Goal: Task Accomplishment & Management: Manage account settings

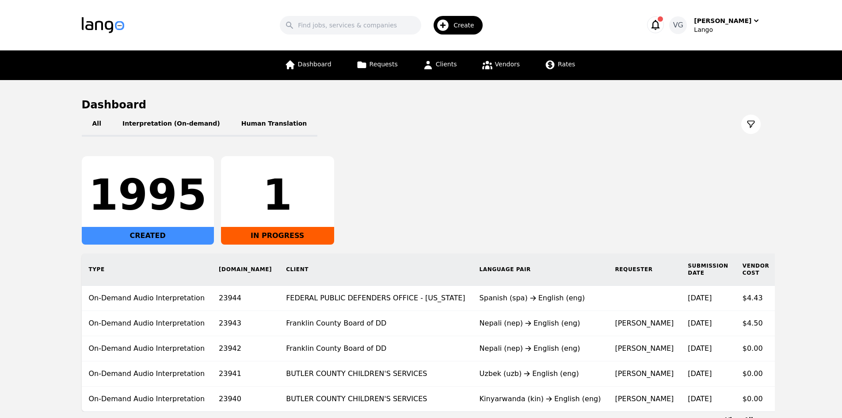
drag, startPoint x: 16, startPoint y: 208, endPoint x: 5, endPoint y: 207, distance: 10.6
click at [6, 208] on main "Dashboard All Interpretation (On-demand) Human Translation 1995 CREATED 1 IN PR…" at bounding box center [421, 260] width 842 height 361
click at [21, 245] on main "Dashboard All Interpretation (On-demand) Human Translation 1995 CREATED 1 IN PR…" at bounding box center [421, 260] width 842 height 361
click at [436, 66] on span "Clients" at bounding box center [446, 64] width 21 height 7
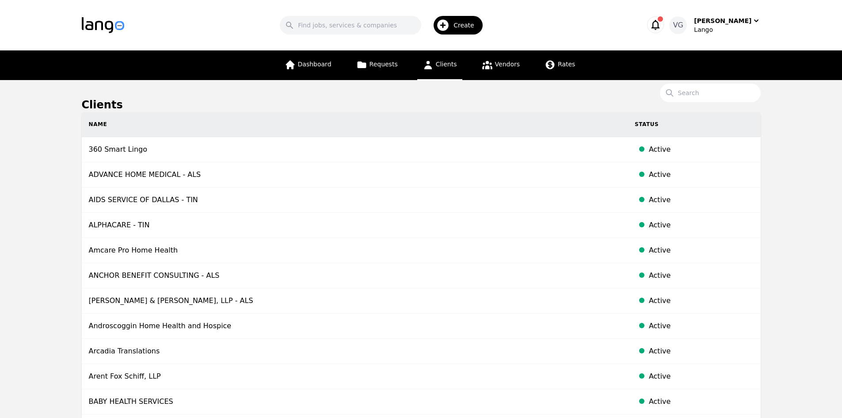
click at [467, 17] on div "Create" at bounding box center [457, 25] width 49 height 19
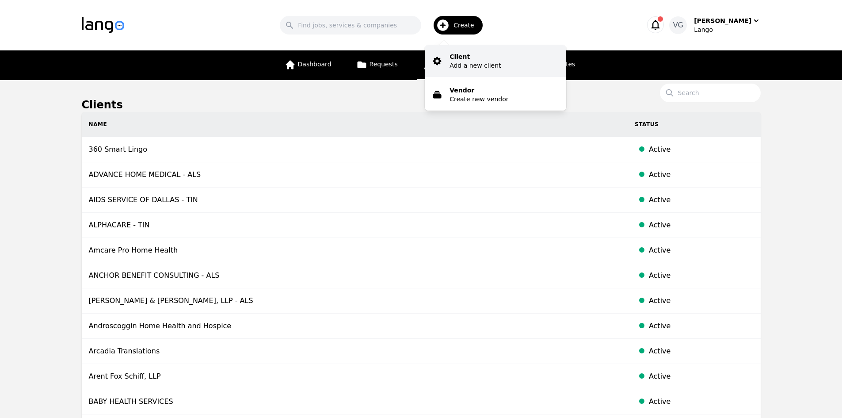
click at [476, 57] on p "Client" at bounding box center [474, 56] width 51 height 9
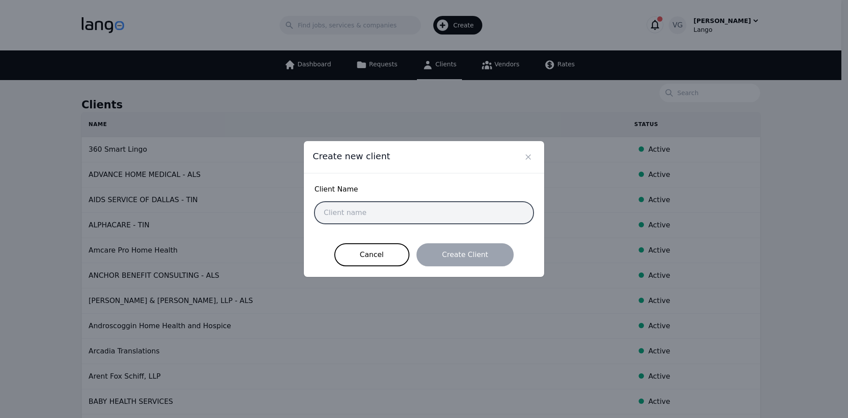
click at [383, 222] on input "text" at bounding box center [424, 212] width 219 height 22
paste input "[PERSON_NAME] LAW"
type input "[PERSON_NAME] LAW"
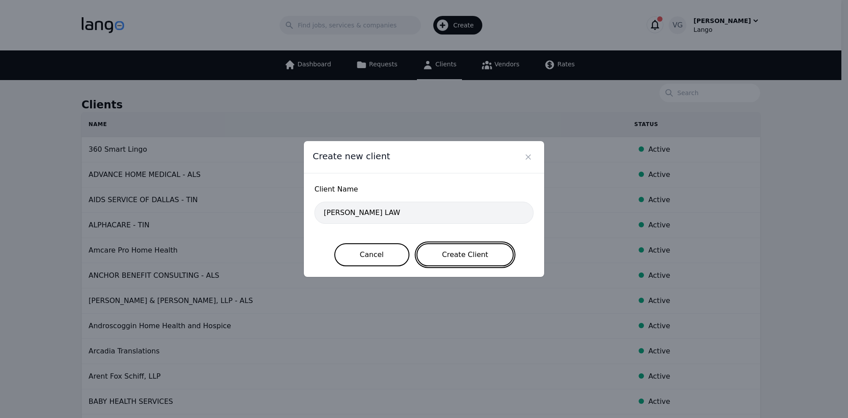
click at [450, 255] on button "Create Client" at bounding box center [466, 254] width 98 height 23
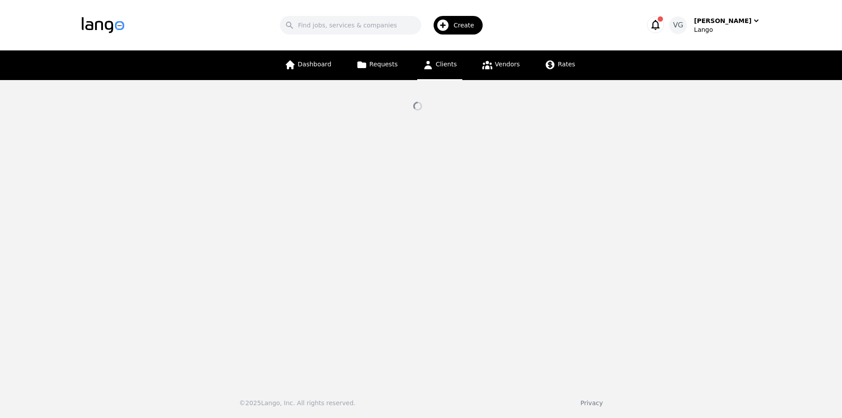
select select "active"
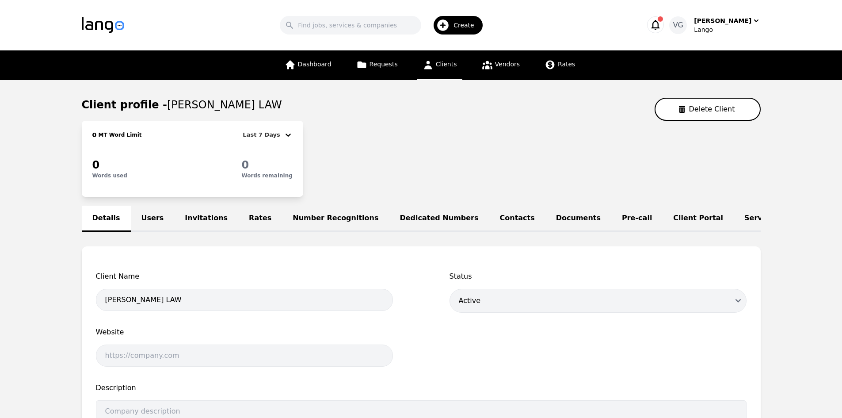
click at [150, 218] on link "Users" at bounding box center [153, 218] width 44 height 27
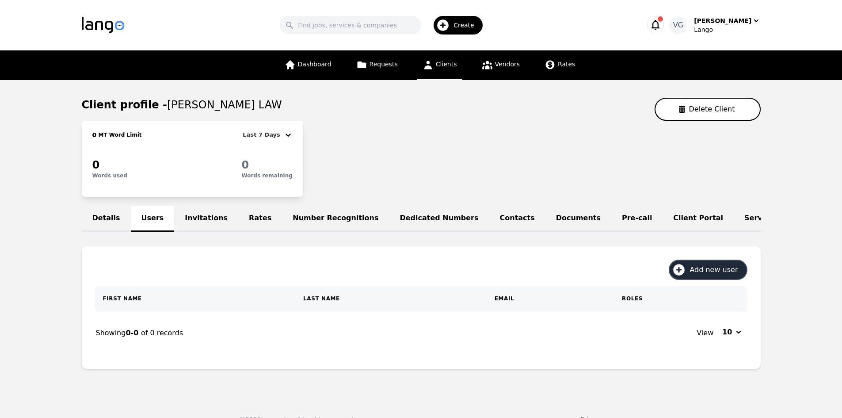
click at [700, 275] on span "Add new user" at bounding box center [716, 269] width 54 height 11
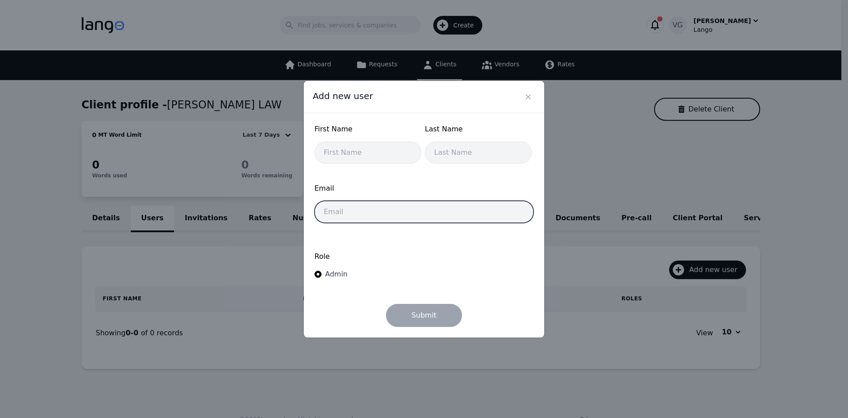
click at [353, 213] on input "email" at bounding box center [424, 212] width 219 height 22
paste input "[PERSON_NAME][EMAIL_ADDRESS][DOMAIN_NAME]"
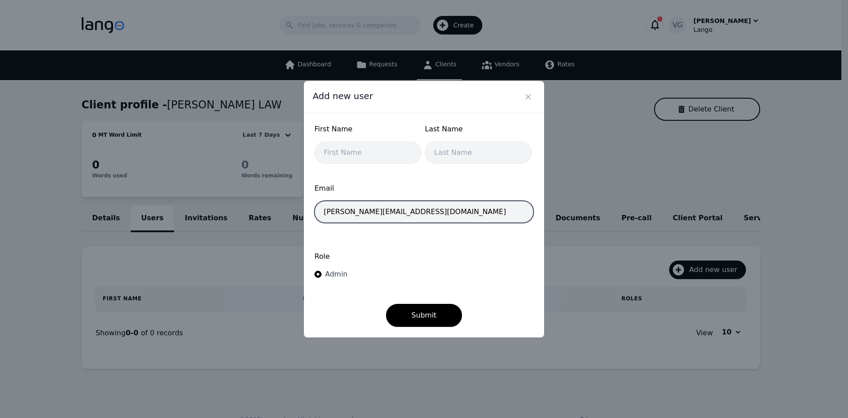
type input "[PERSON_NAME][EMAIL_ADDRESS][DOMAIN_NAME]"
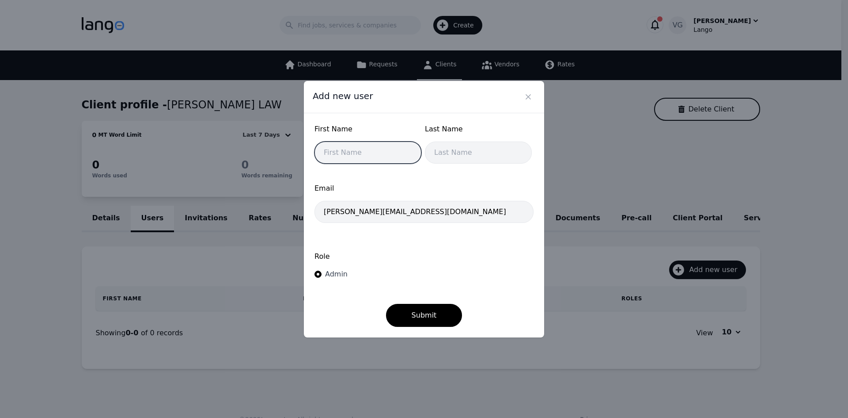
click at [366, 155] on input "text" at bounding box center [368, 152] width 107 height 22
type input "[PERSON_NAME]"
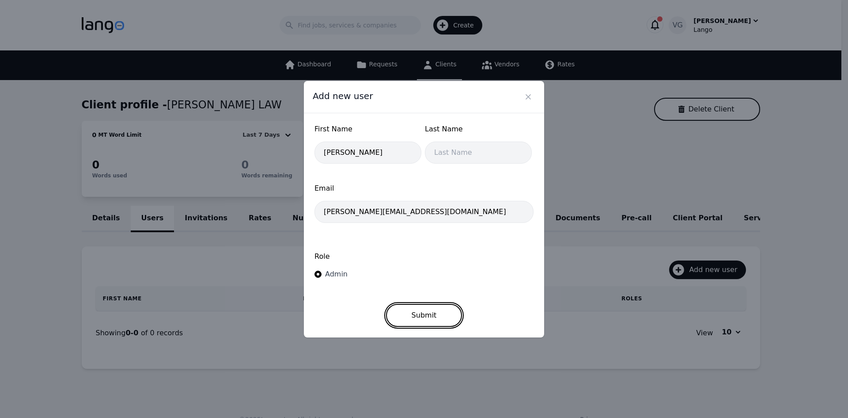
click at [426, 312] on button "Submit" at bounding box center [424, 315] width 76 height 23
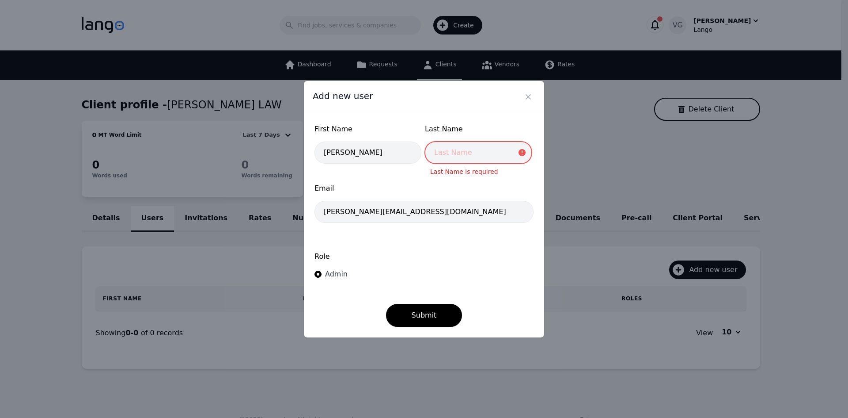
click at [479, 150] on input "text" at bounding box center [478, 152] width 107 height 22
type input "[PERSON_NAME]"
click at [386, 304] on button "Submit" at bounding box center [424, 315] width 76 height 23
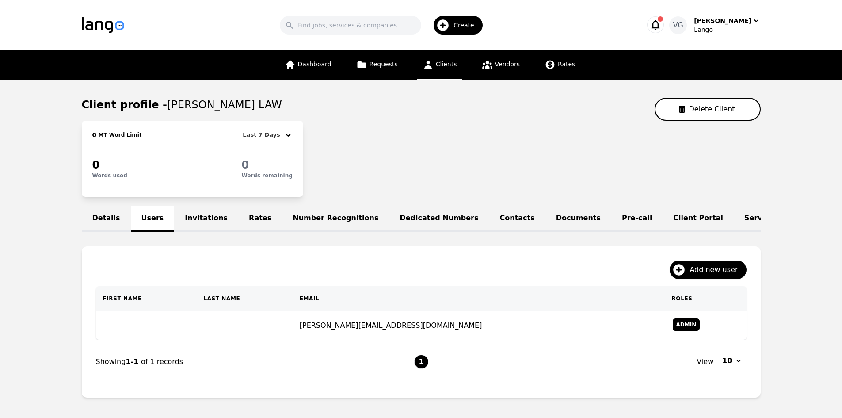
click at [20, 217] on main "Client profile - PELLETIER LAW Delete Client 0 MT Word Limit Last 7 Days 0 Word…" at bounding box center [421, 251] width 842 height 342
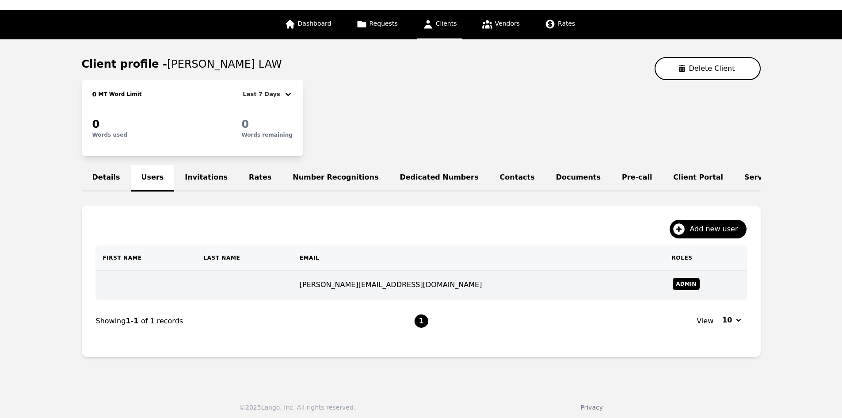
scroll to position [51, 0]
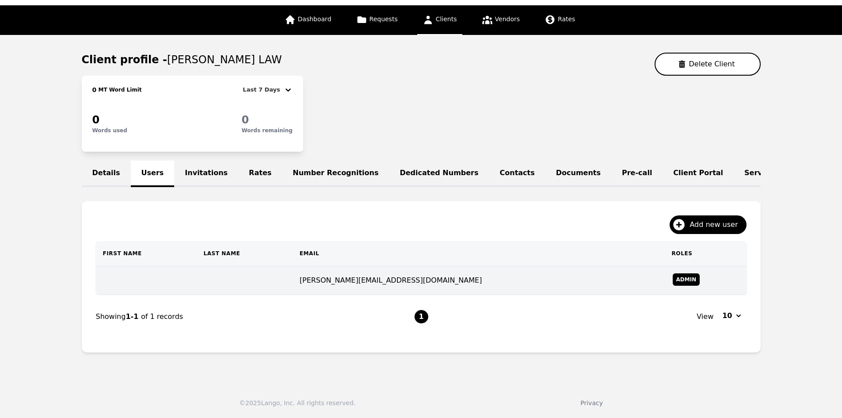
click at [250, 284] on td at bounding box center [244, 280] width 96 height 29
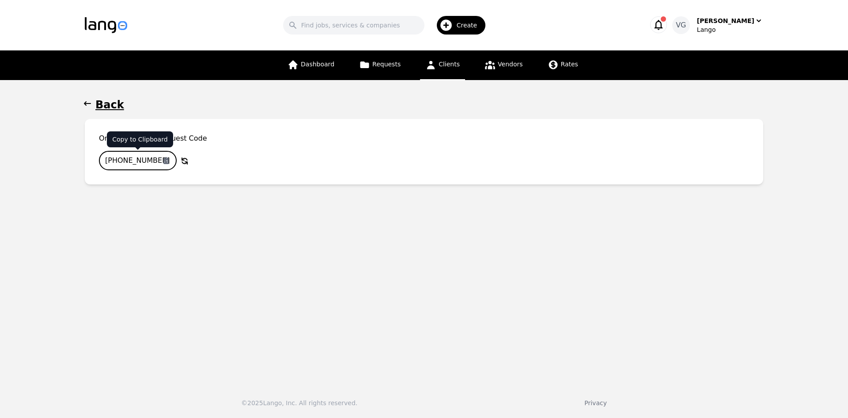
click at [166, 158] on icon "button" at bounding box center [166, 160] width 7 height 7
